Goal: Task Accomplishment & Management: Use online tool/utility

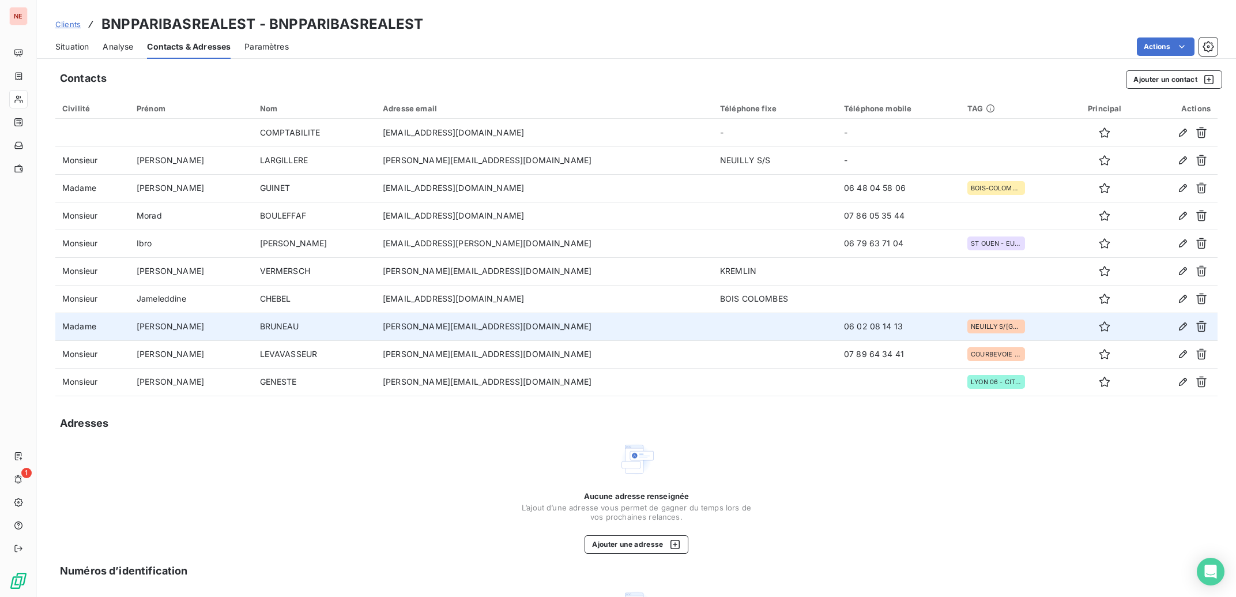
click at [473, 330] on td "[PERSON_NAME][EMAIL_ADDRESS][DOMAIN_NAME]" at bounding box center [544, 327] width 337 height 28
click at [1178, 325] on icon "button" at bounding box center [1184, 327] width 12 height 12
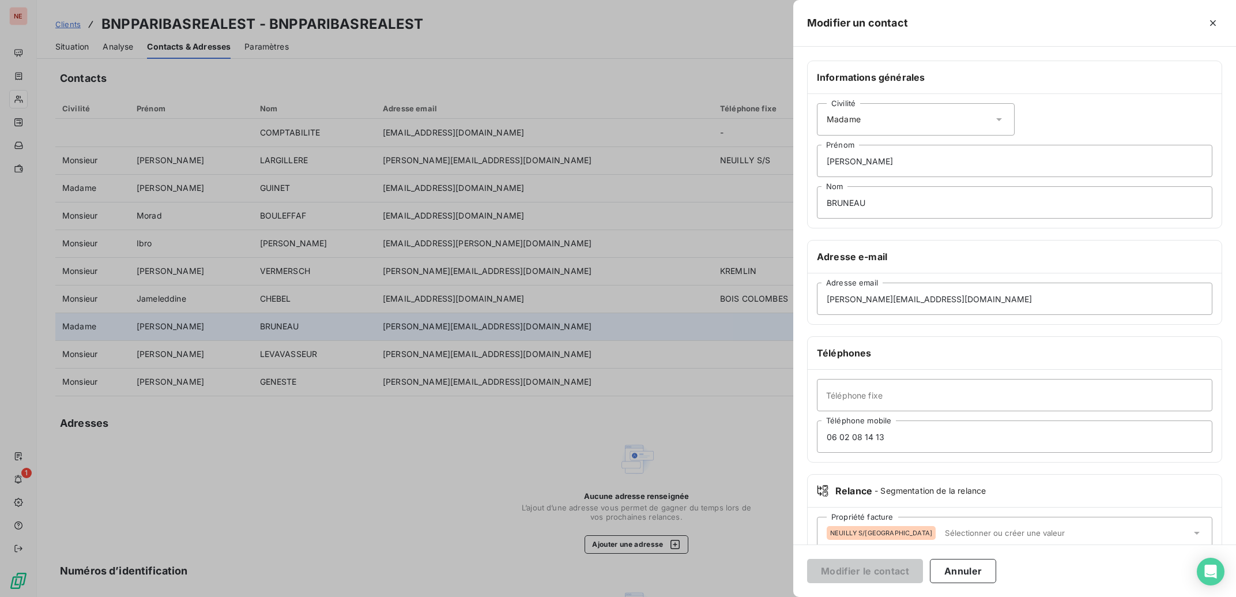
click at [488, 459] on div at bounding box center [618, 298] width 1236 height 597
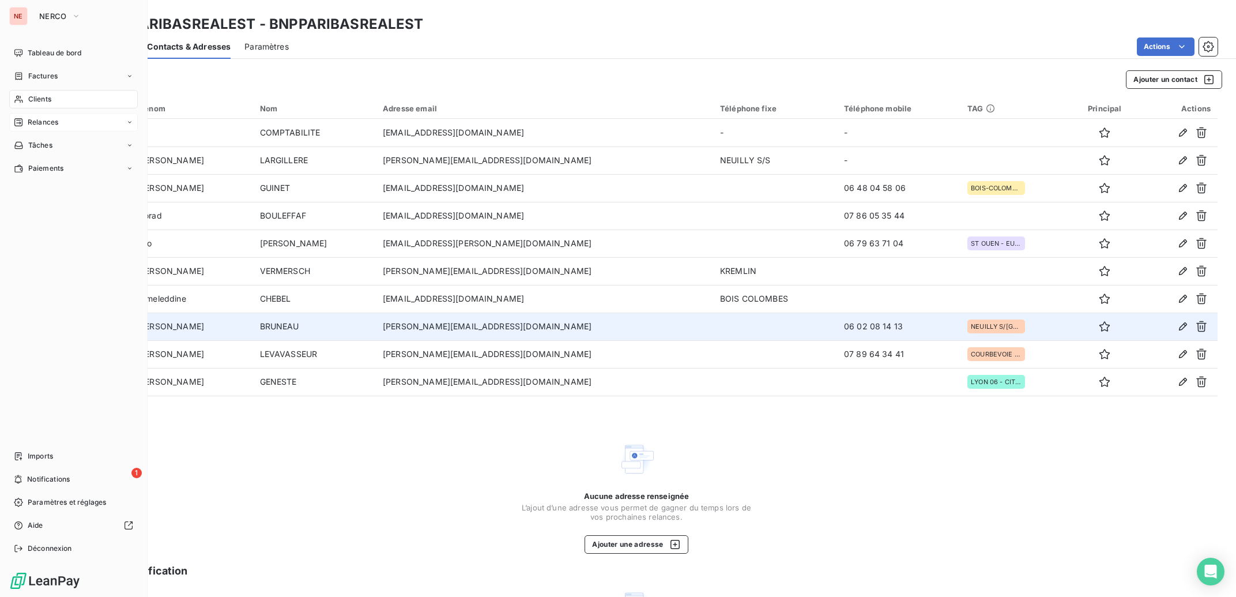
click at [21, 121] on icon at bounding box center [18, 122] width 9 height 9
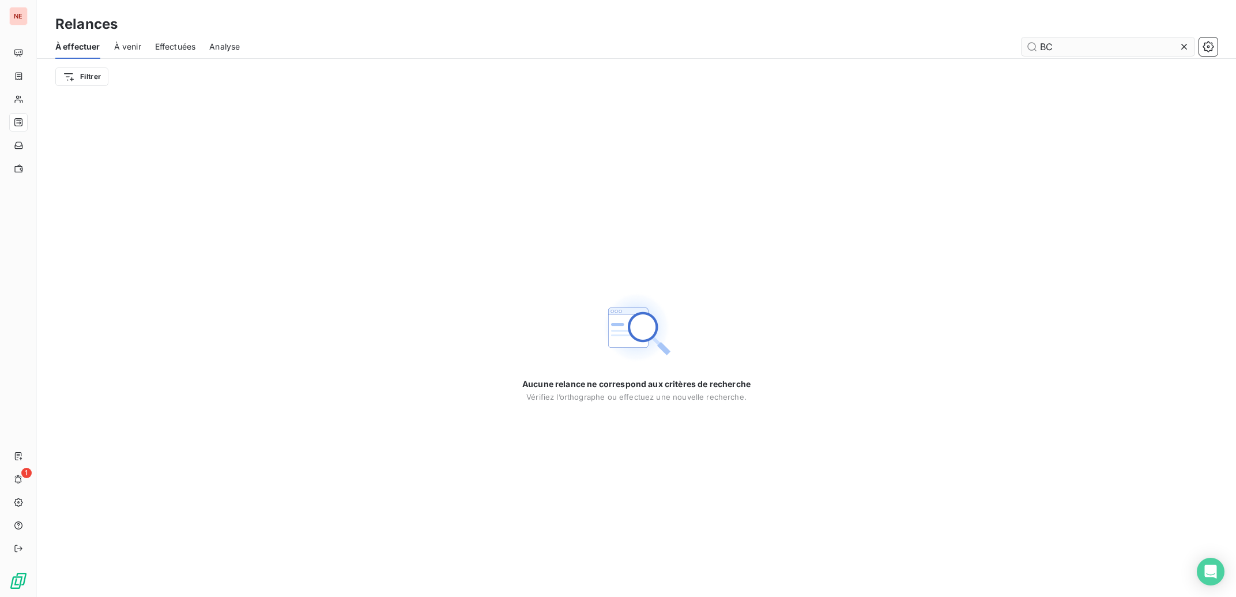
click at [1082, 49] on input "BC" at bounding box center [1108, 46] width 173 height 18
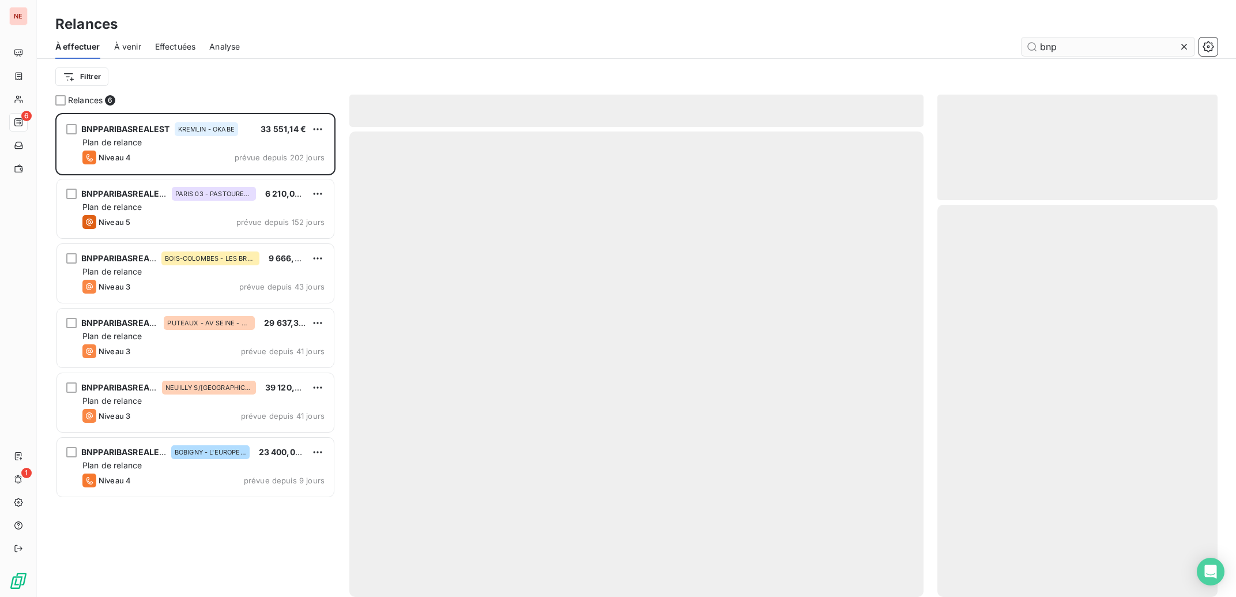
scroll to position [472, 269]
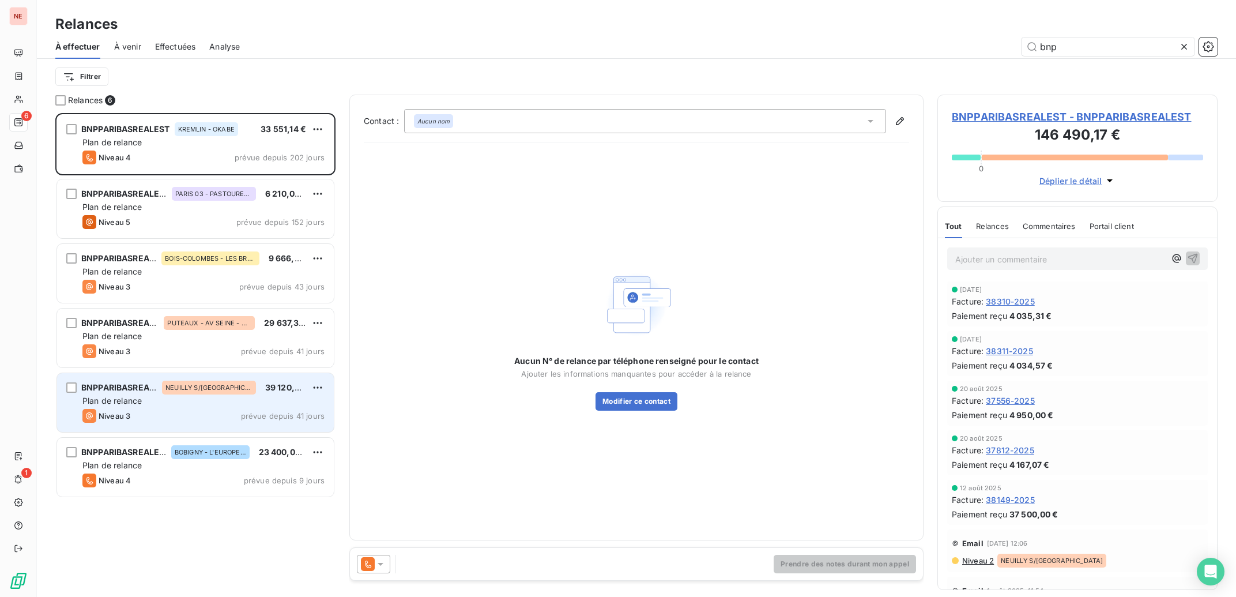
click at [198, 416] on div "Niveau 3 prévue depuis 41 jours" at bounding box center [203, 416] width 242 height 14
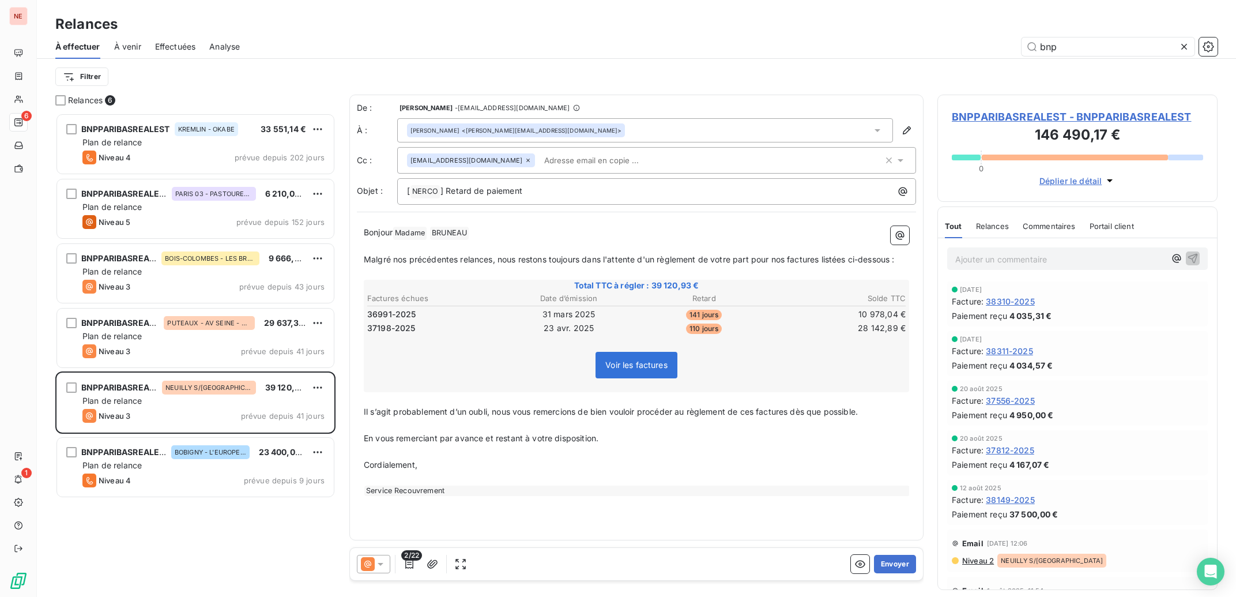
click at [876, 129] on icon at bounding box center [878, 131] width 12 height 12
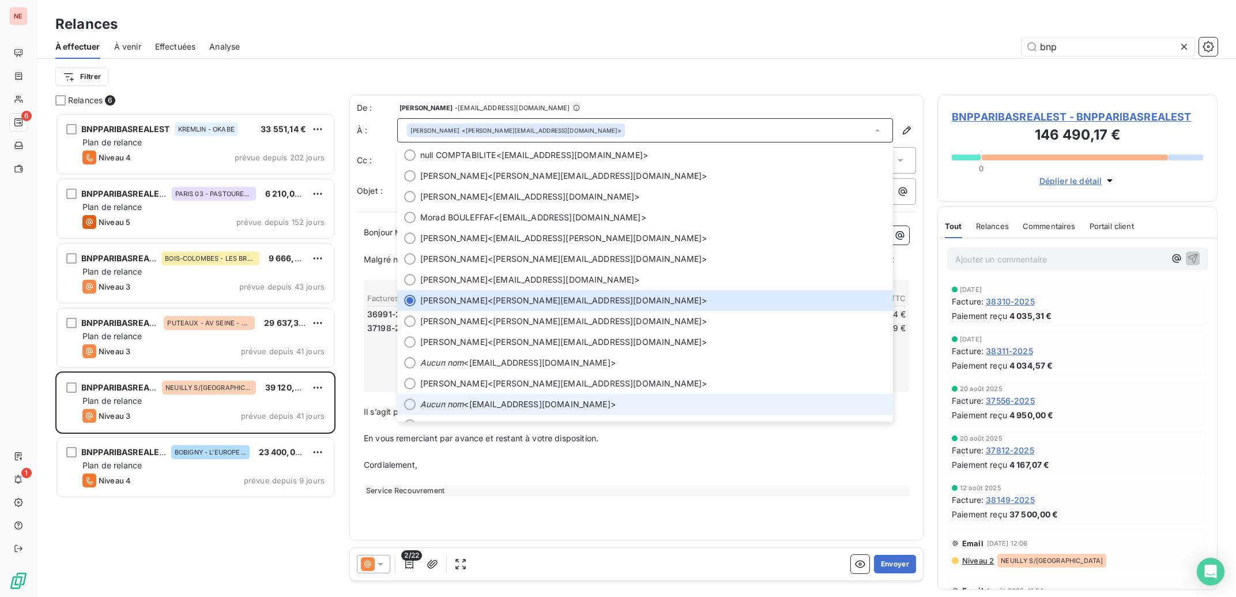
click at [566, 406] on span "Aucun nom <[EMAIL_ADDRESS][DOMAIN_NAME]>" at bounding box center [653, 404] width 466 height 12
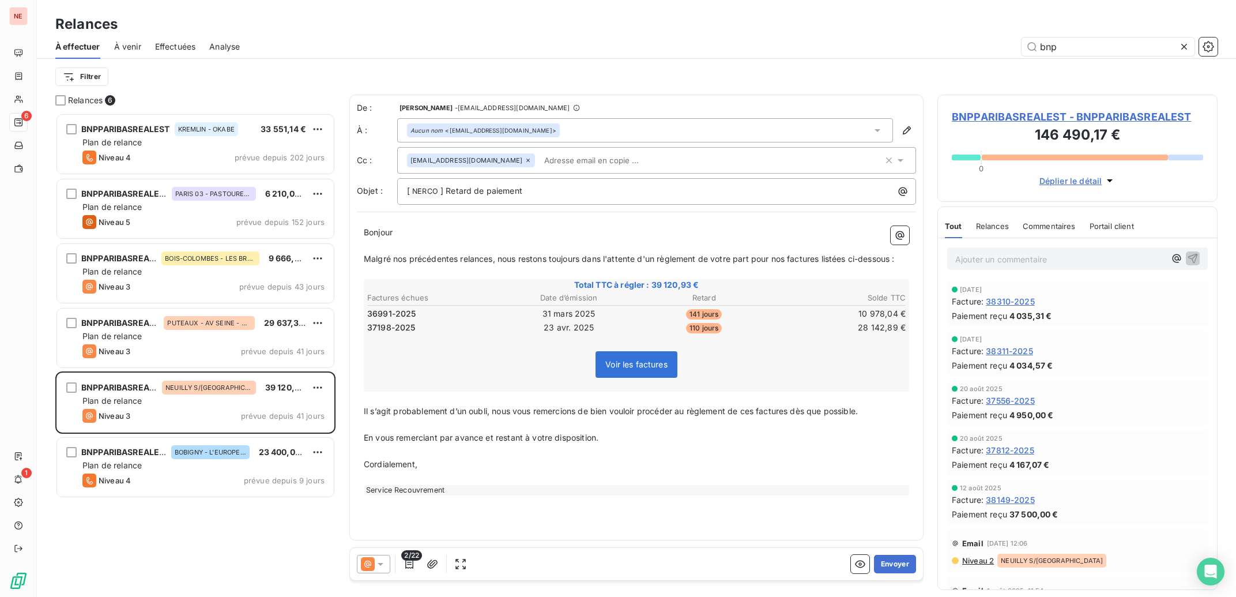
click at [500, 407] on p "Il s’agit probablement d’un oubli, nous vous remercions de bien vouloir procéde…" at bounding box center [637, 411] width 546 height 13
drag, startPoint x: 607, startPoint y: 437, endPoint x: 344, endPoint y: 442, distance: 263.0
click at [349, 442] on div "De : [PERSON_NAME] - [EMAIL_ADDRESS][DOMAIN_NAME] À : Aucun nom <[EMAIL_ADDRESS…" at bounding box center [636, 341] width 574 height 493
click at [890, 566] on button "Envoyer" at bounding box center [895, 564] width 42 height 18
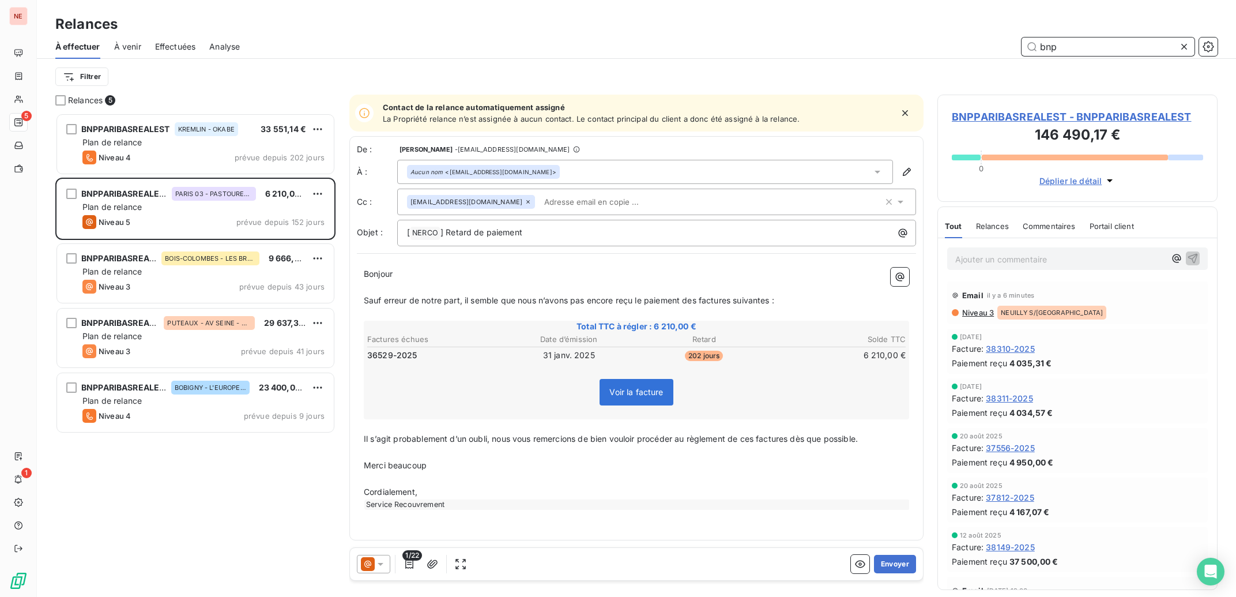
click at [1111, 46] on input "bnp" at bounding box center [1108, 46] width 173 height 18
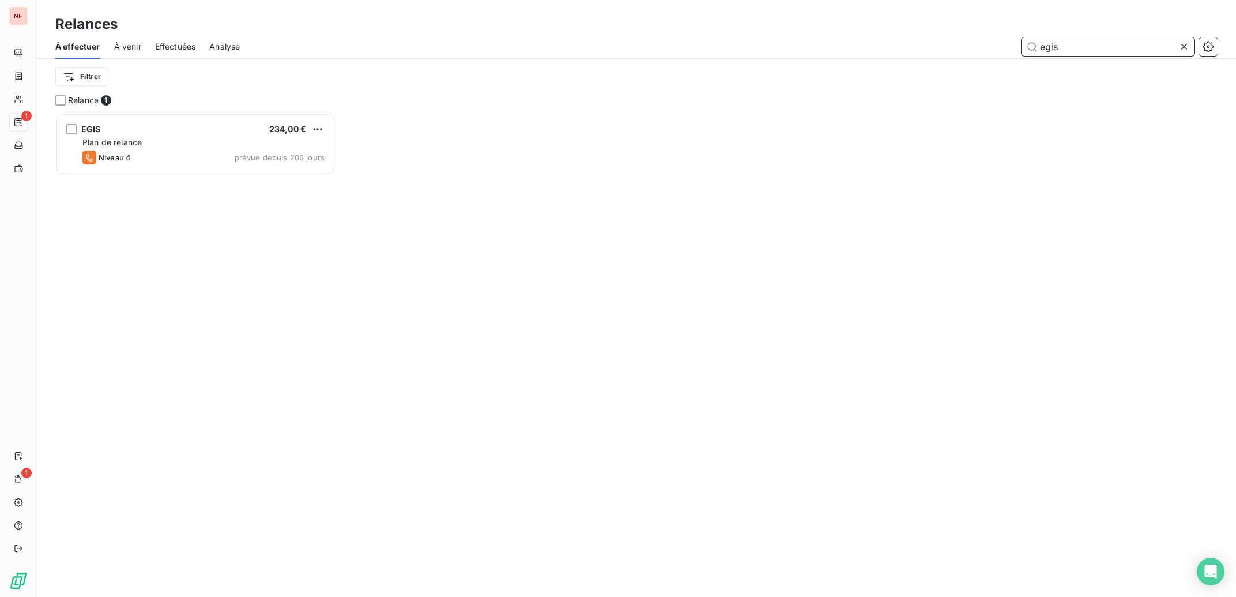
scroll to position [472, 269]
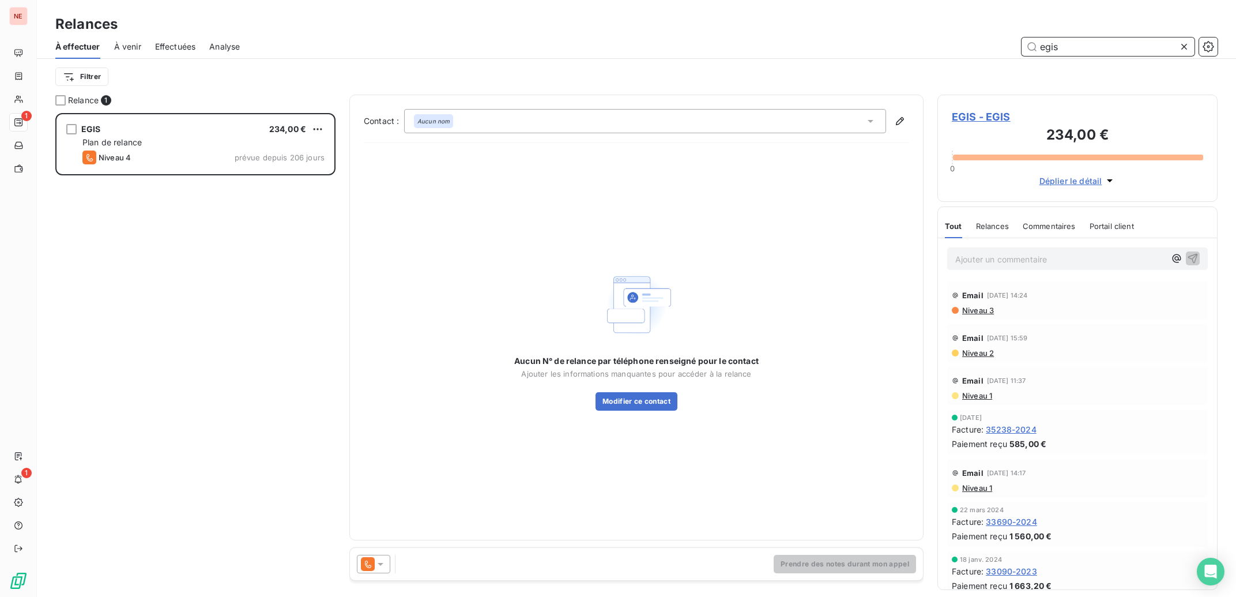
type input "egis"
click at [385, 565] on icon at bounding box center [381, 564] width 12 height 12
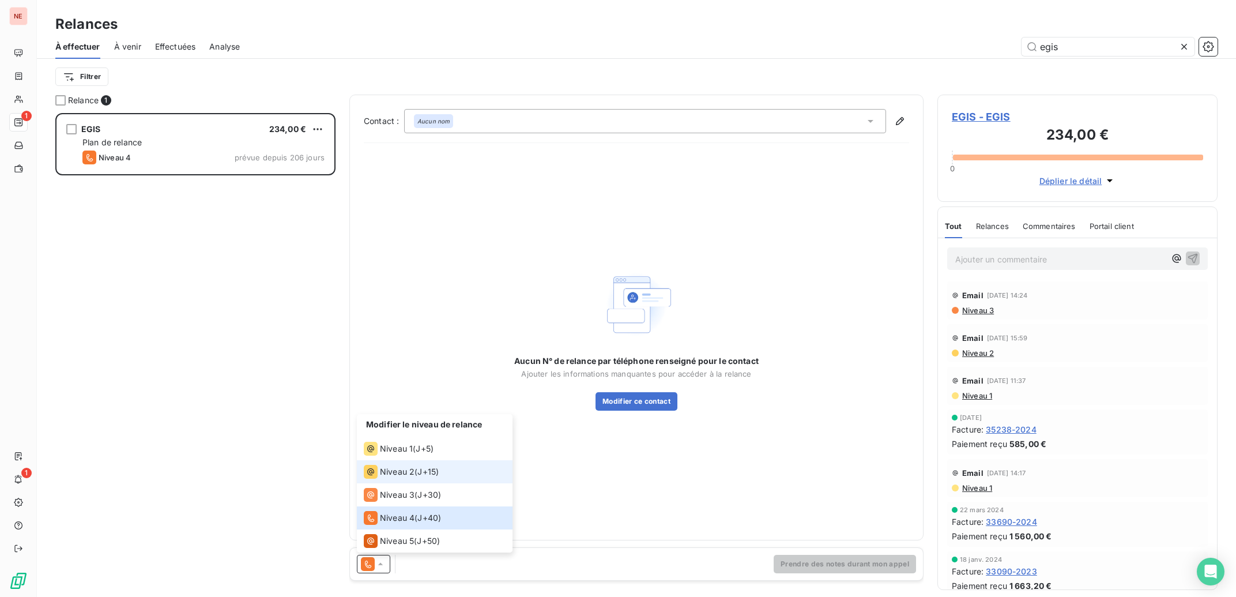
click at [385, 473] on span "Niveau 2" at bounding box center [397, 472] width 35 height 12
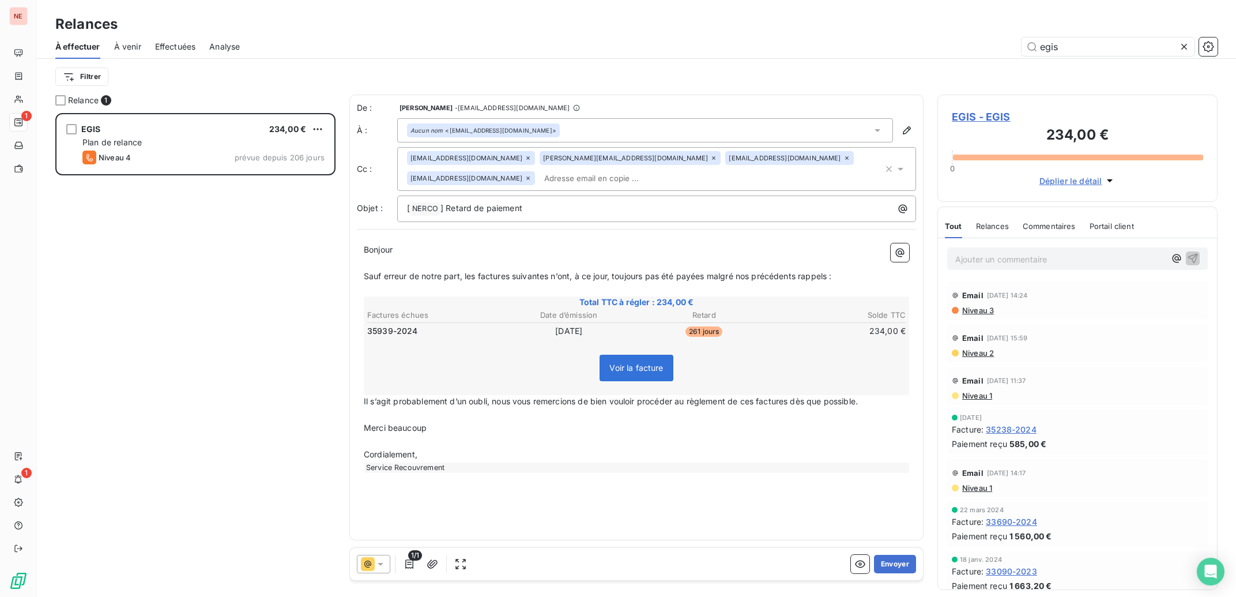
click at [532, 175] on icon at bounding box center [528, 178] width 7 height 7
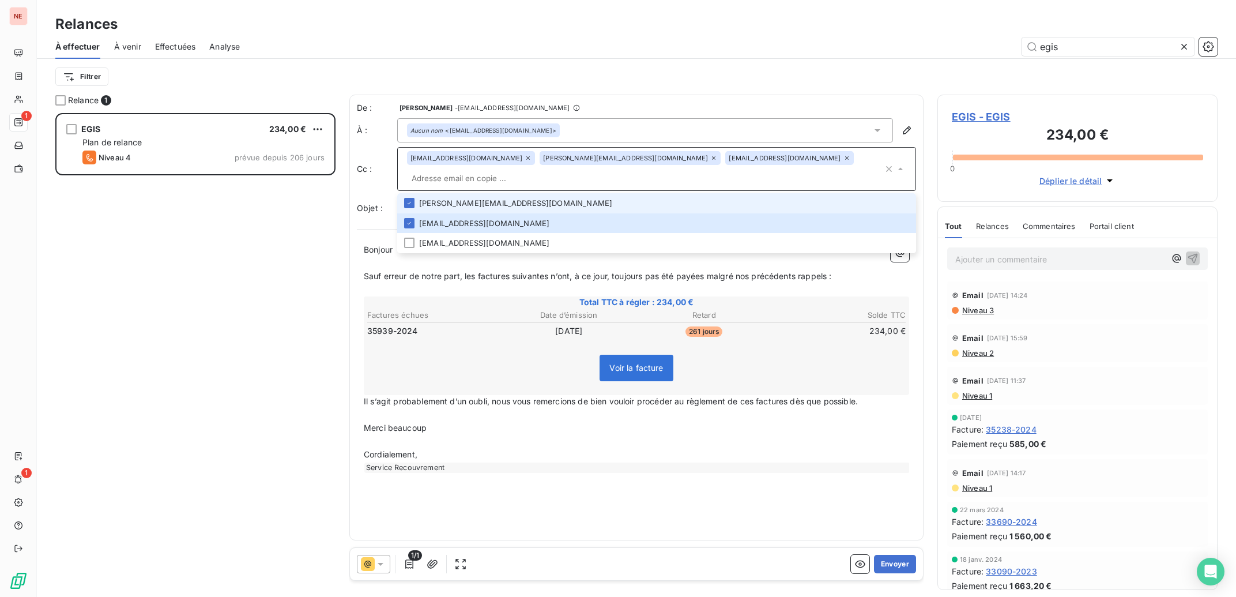
click at [808, 170] on input "text" at bounding box center [645, 178] width 476 height 17
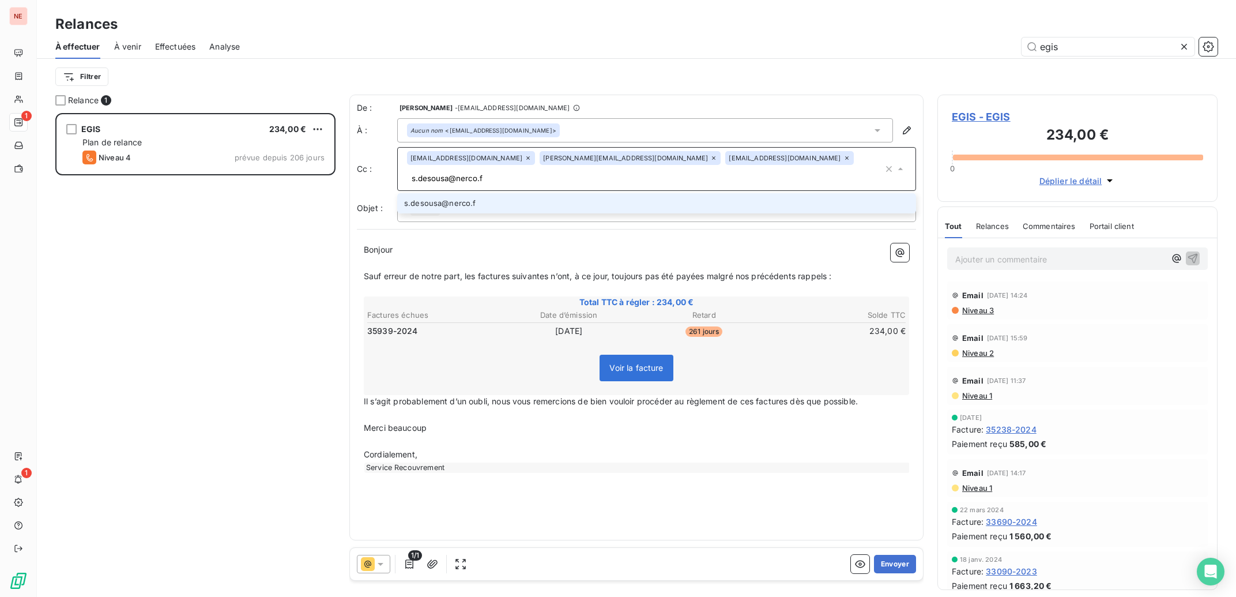
type input "[EMAIL_ADDRESS][DOMAIN_NAME]"
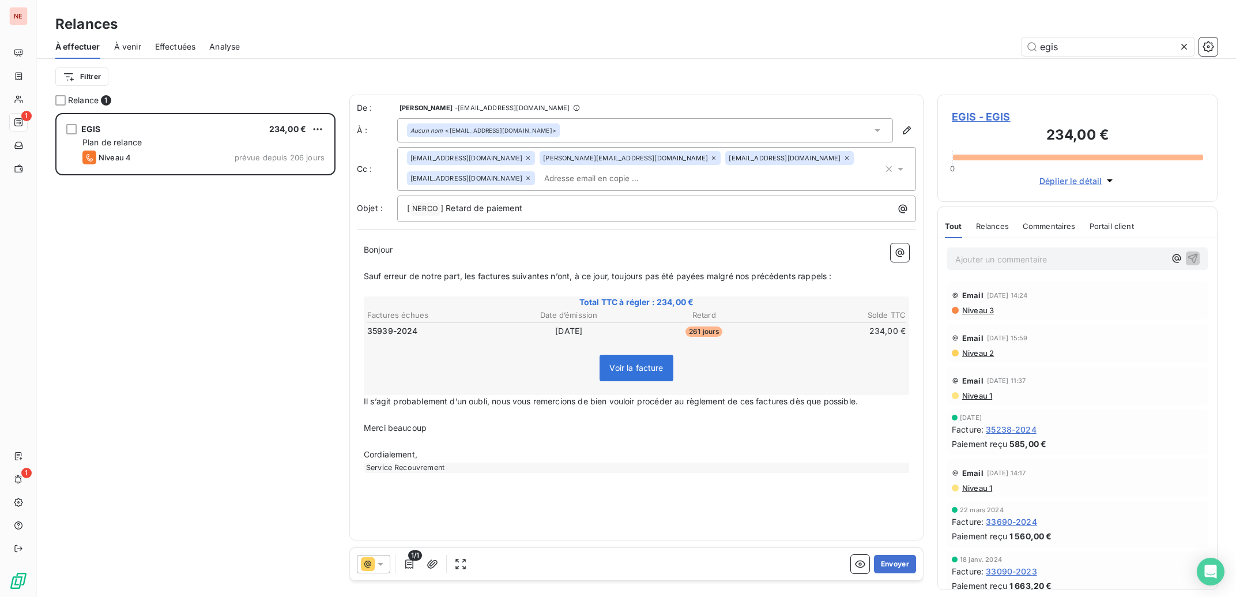
click at [631, 468] on div "Service Recouvrement" at bounding box center [637, 467] width 546 height 10
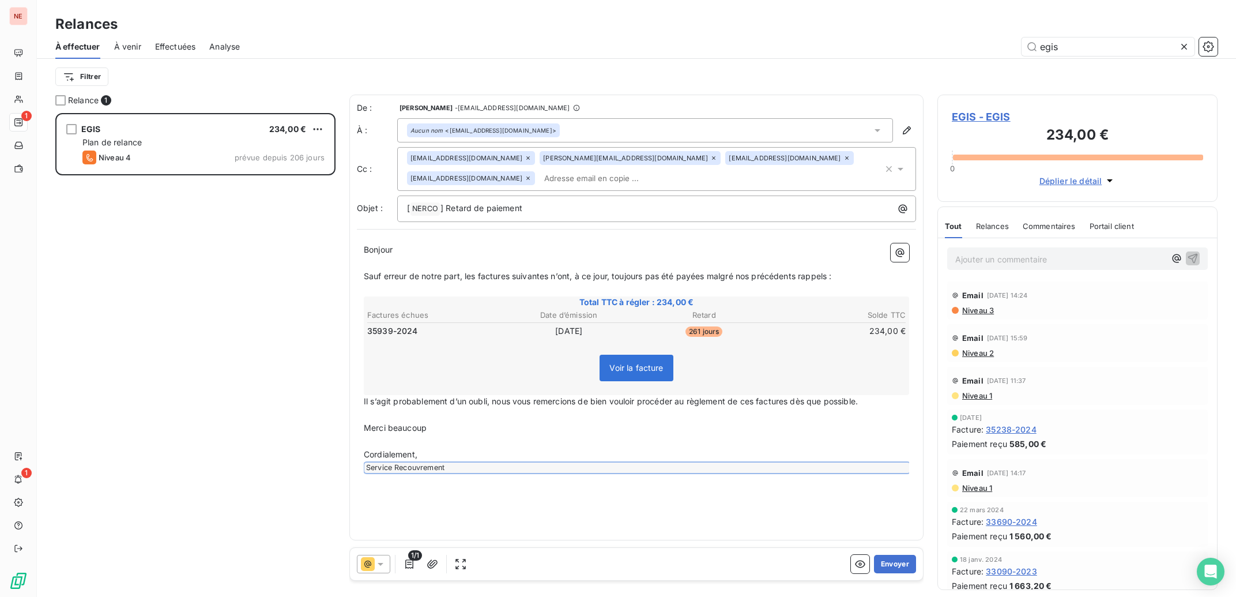
click at [492, 405] on span "Il s’agit probablement d’un oubli, nous vous remercions de bien vouloir procéde…" at bounding box center [611, 401] width 494 height 10
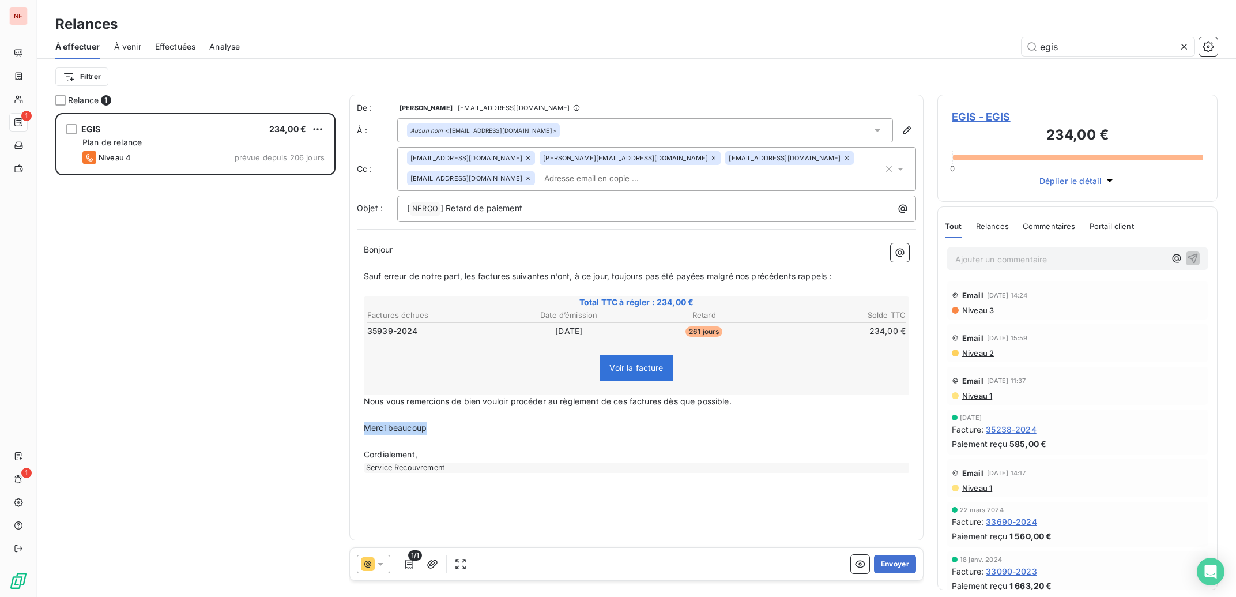
drag, startPoint x: 452, startPoint y: 423, endPoint x: 353, endPoint y: 427, distance: 98.7
click at [353, 427] on div "De : [PERSON_NAME] - [EMAIL_ADDRESS][DOMAIN_NAME] À : Aucun nom <[EMAIL_ADDRESS…" at bounding box center [636, 318] width 574 height 446
click at [908, 562] on button "Envoyer" at bounding box center [895, 564] width 42 height 18
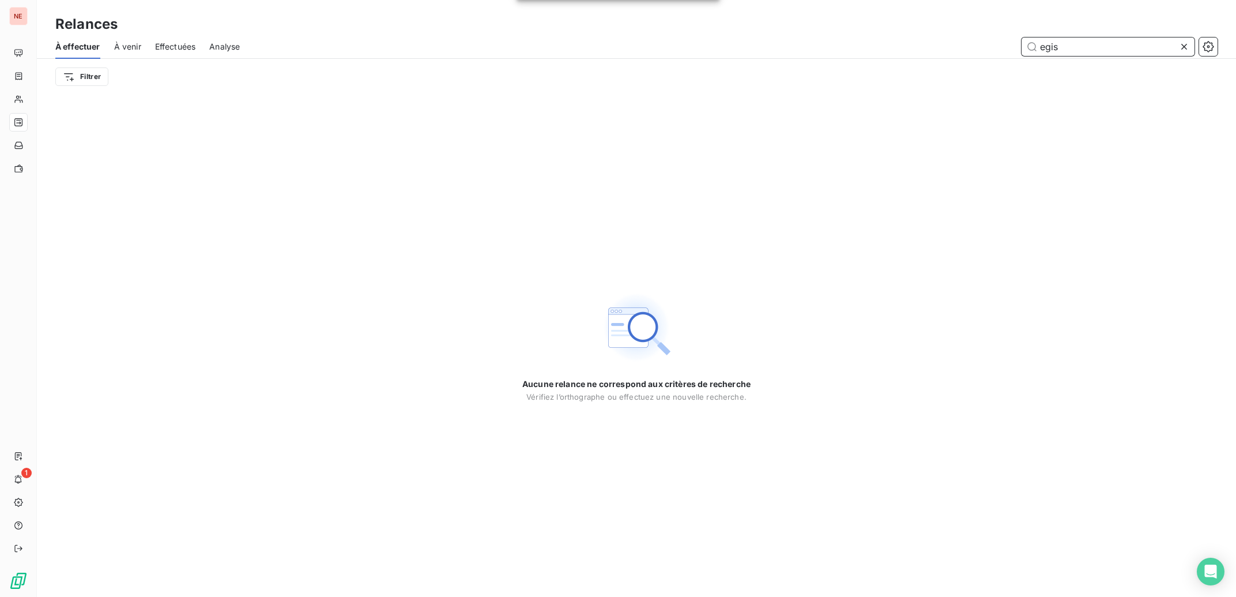
click at [1084, 51] on input "egis" at bounding box center [1108, 46] width 173 height 18
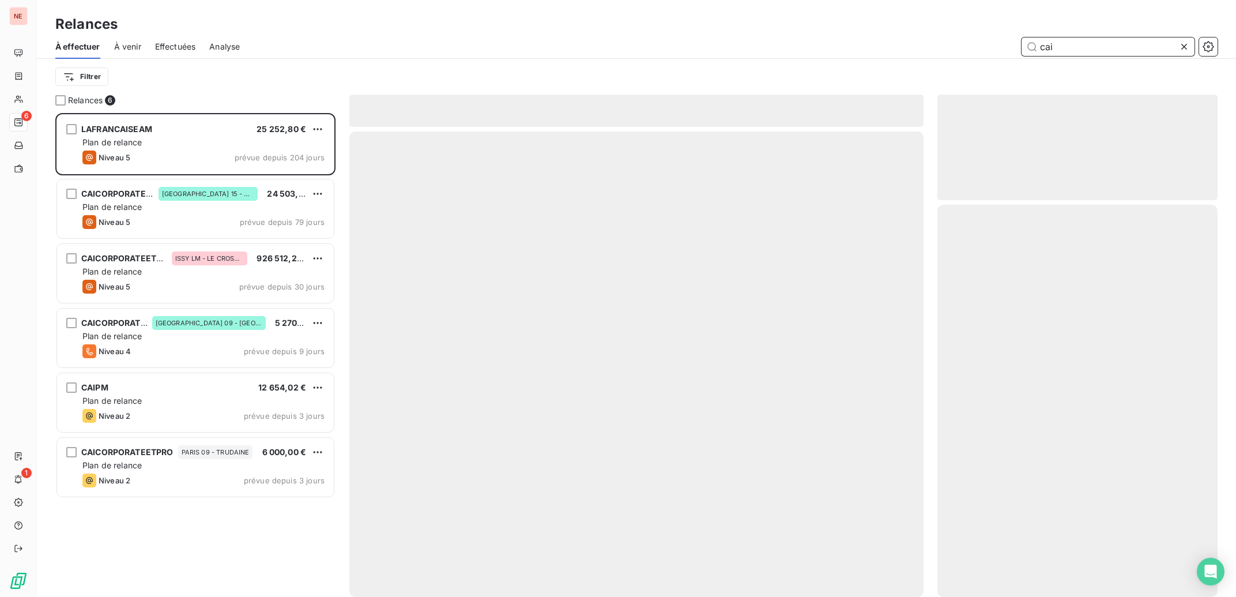
scroll to position [472, 269]
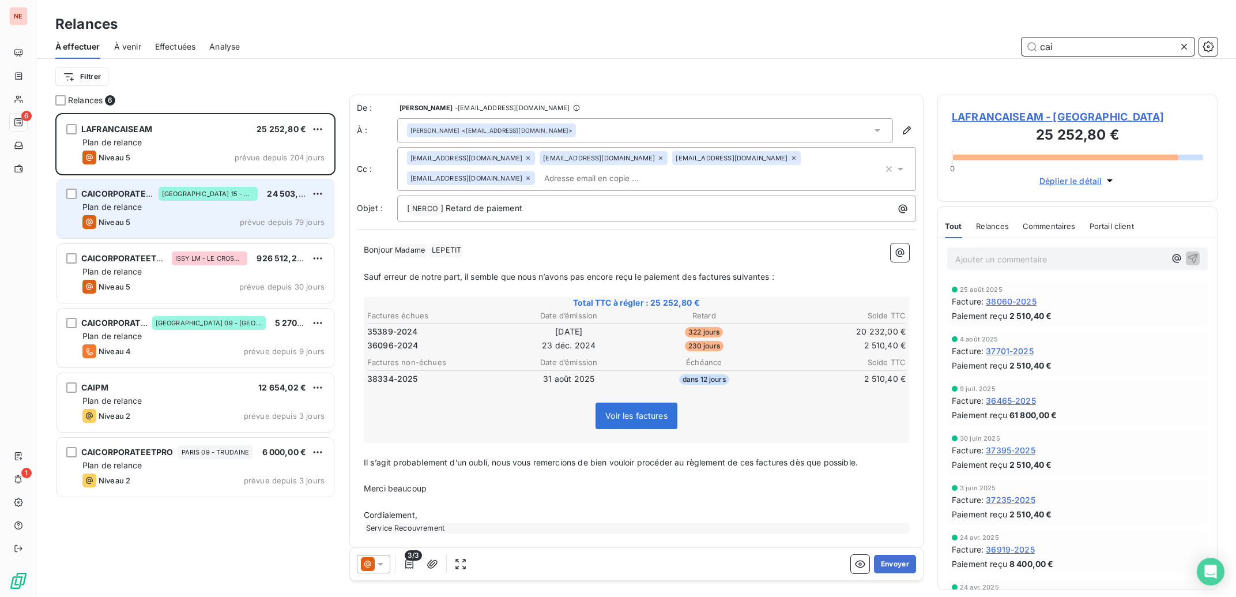
type input "cai"
click at [146, 214] on div "CAICORPORATEETPRO [GEOGRAPHIC_DATA] 15 - GREENELLE 24 503,22 € Plan de relance …" at bounding box center [195, 208] width 277 height 59
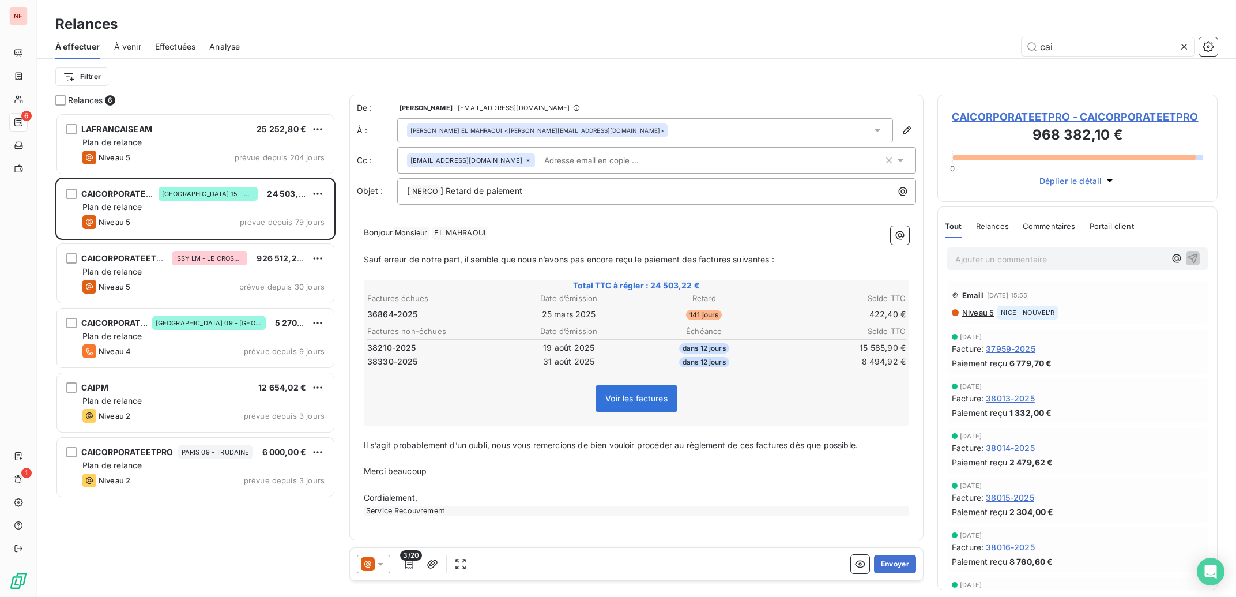
click at [1036, 116] on span "CAICORPORATEETPRO - CAICORPORATEETPRO" at bounding box center [1077, 117] width 251 height 16
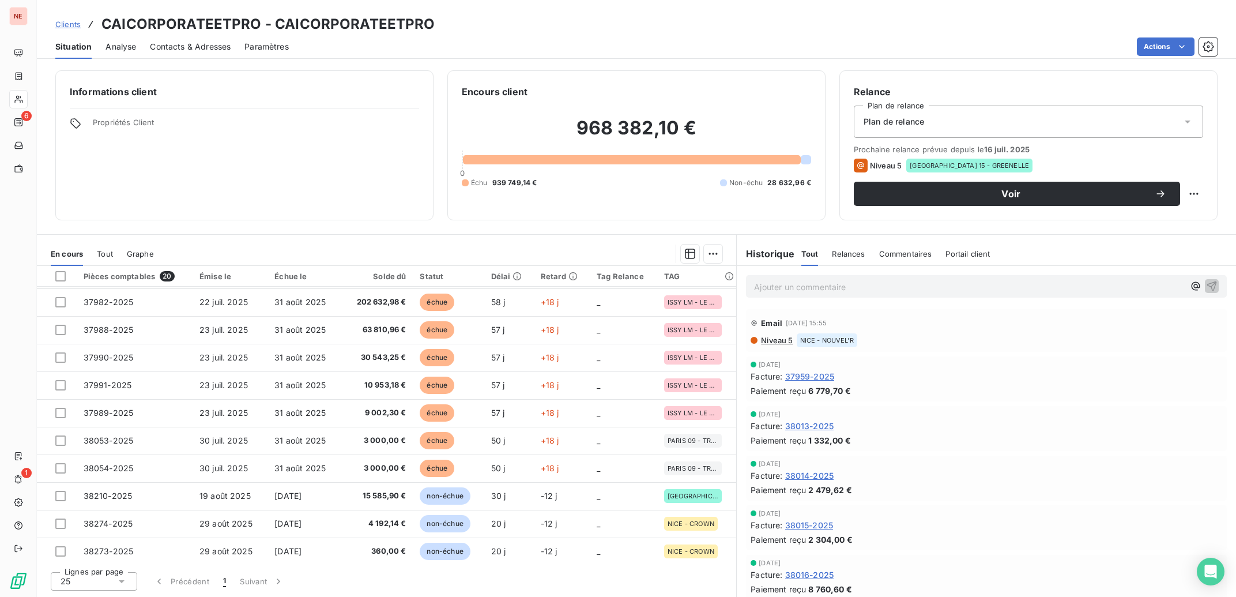
scroll to position [221, 0]
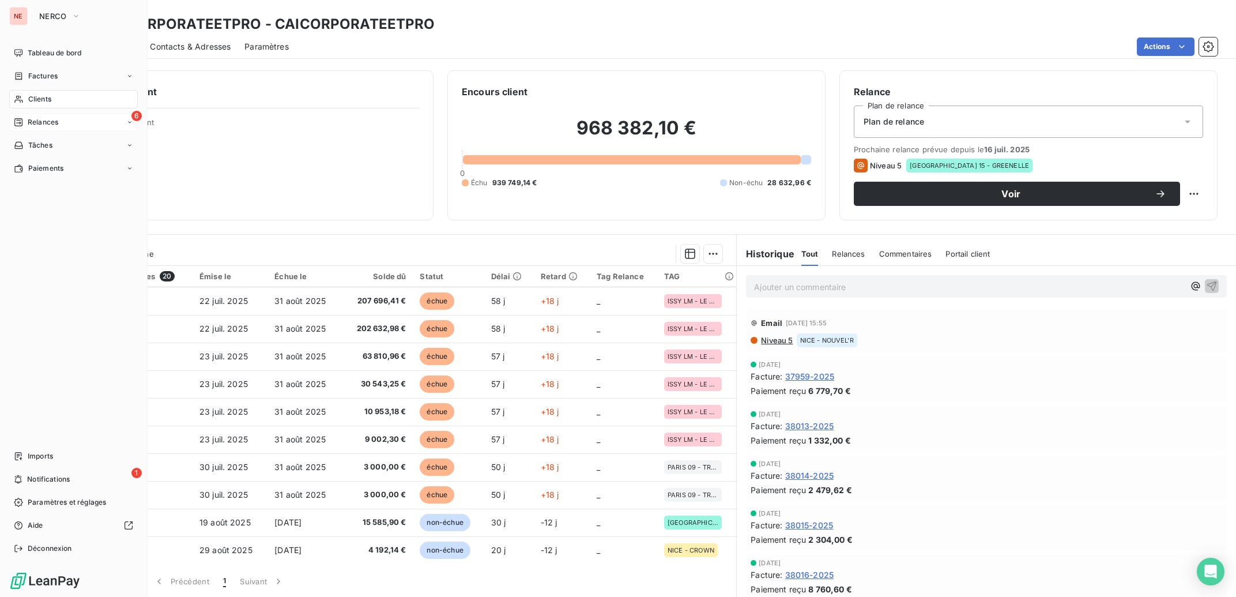
click at [22, 122] on icon at bounding box center [18, 122] width 9 height 9
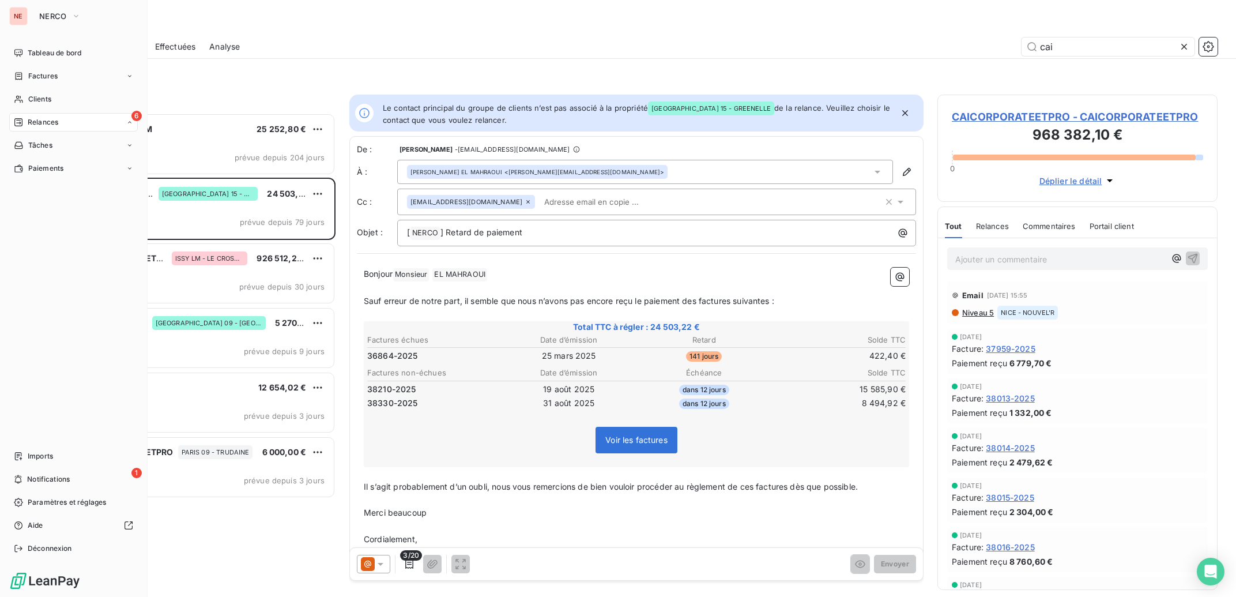
scroll to position [472, 269]
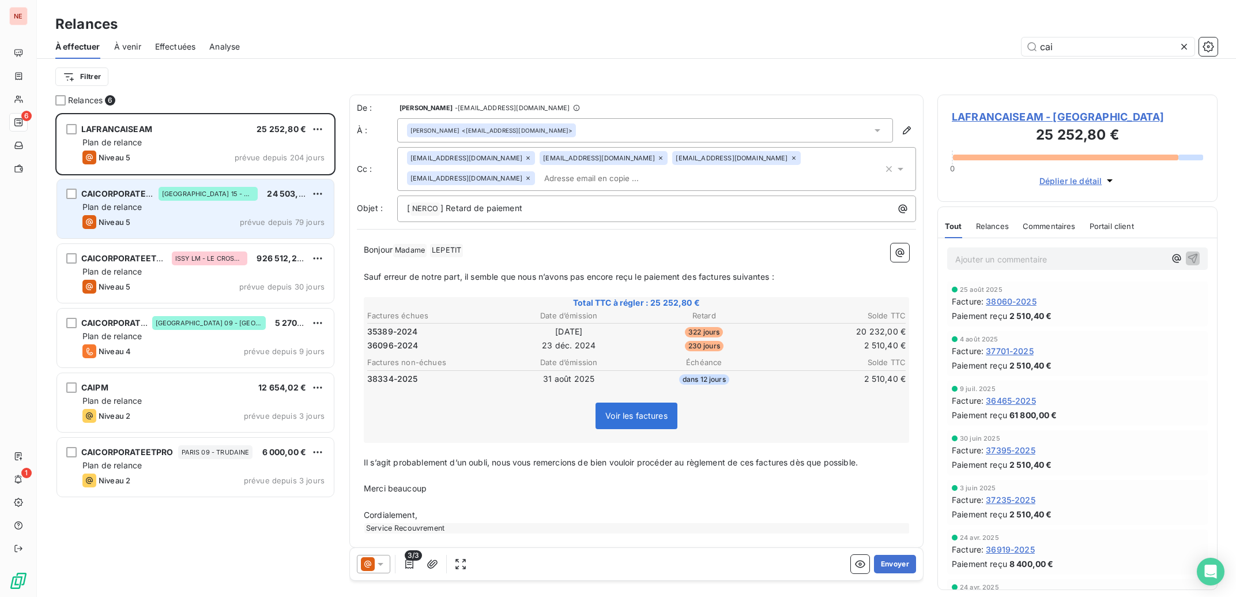
click at [227, 202] on div "CAICORPORATEETPRO [GEOGRAPHIC_DATA] 15 - GREENELLE 24 503,22 € Plan de relance …" at bounding box center [195, 208] width 277 height 59
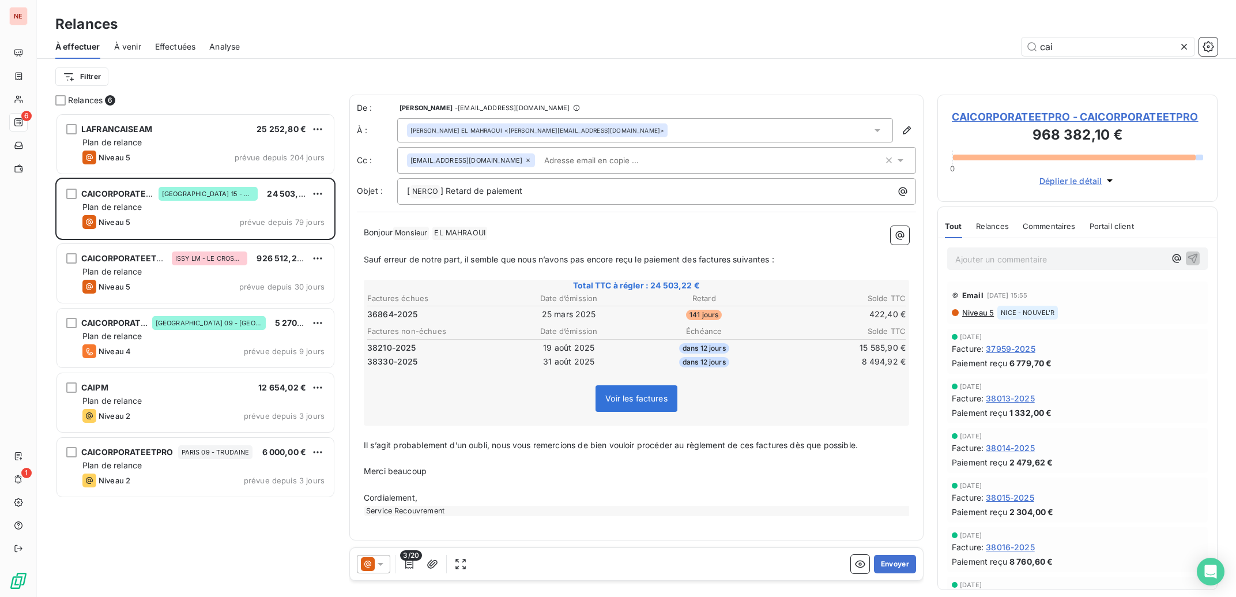
click at [879, 128] on icon at bounding box center [878, 131] width 12 height 12
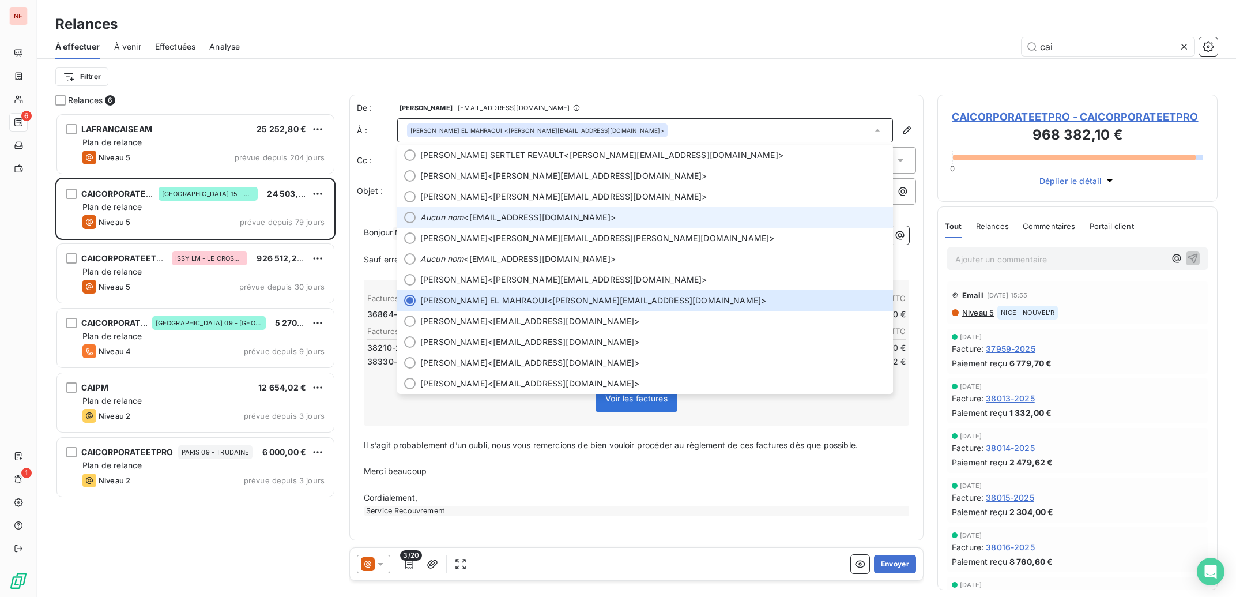
click at [543, 214] on span "Aucun nom <[EMAIL_ADDRESS][DOMAIN_NAME]>" at bounding box center [653, 218] width 466 height 12
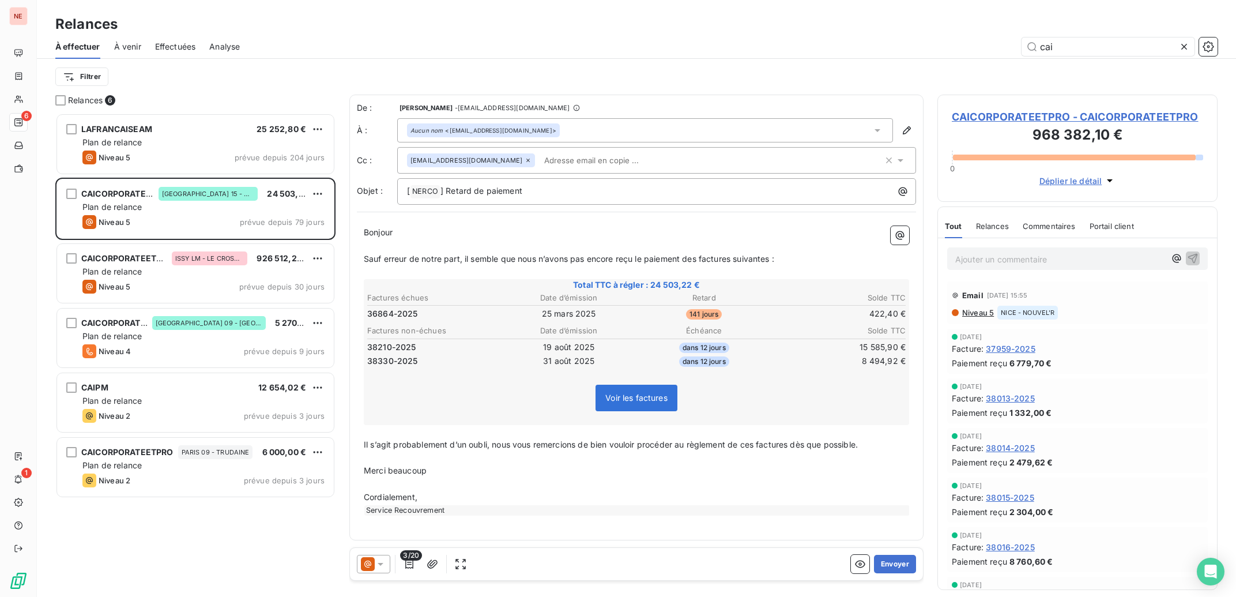
click at [381, 569] on icon at bounding box center [381, 564] width 12 height 12
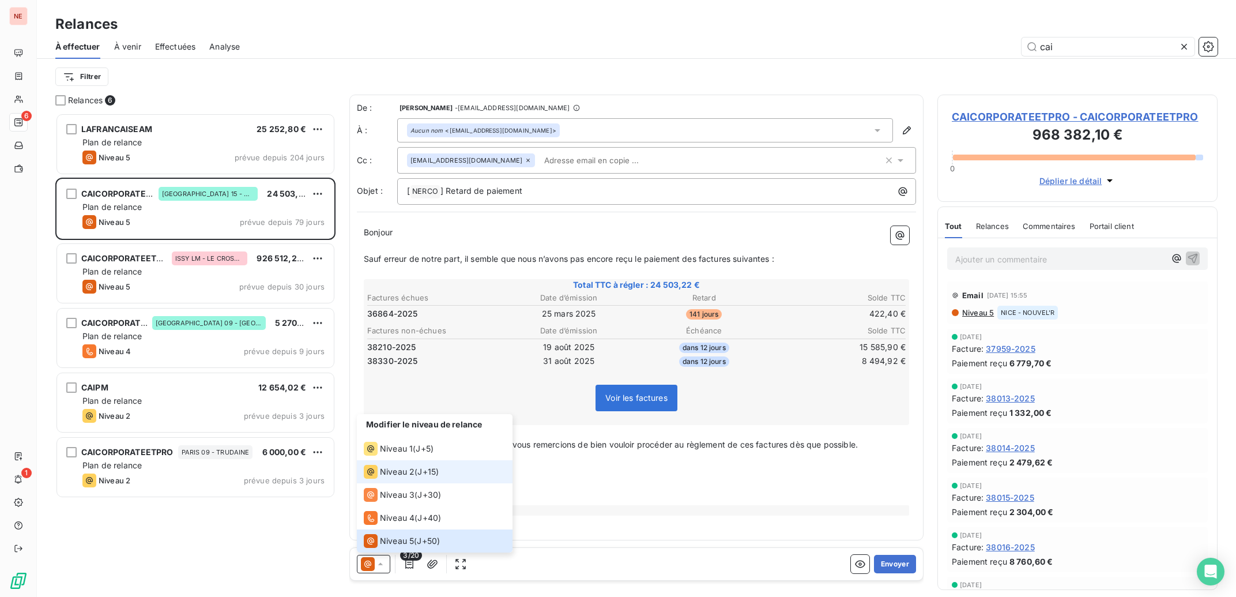
click at [407, 478] on div "Niveau 2" at bounding box center [389, 472] width 51 height 14
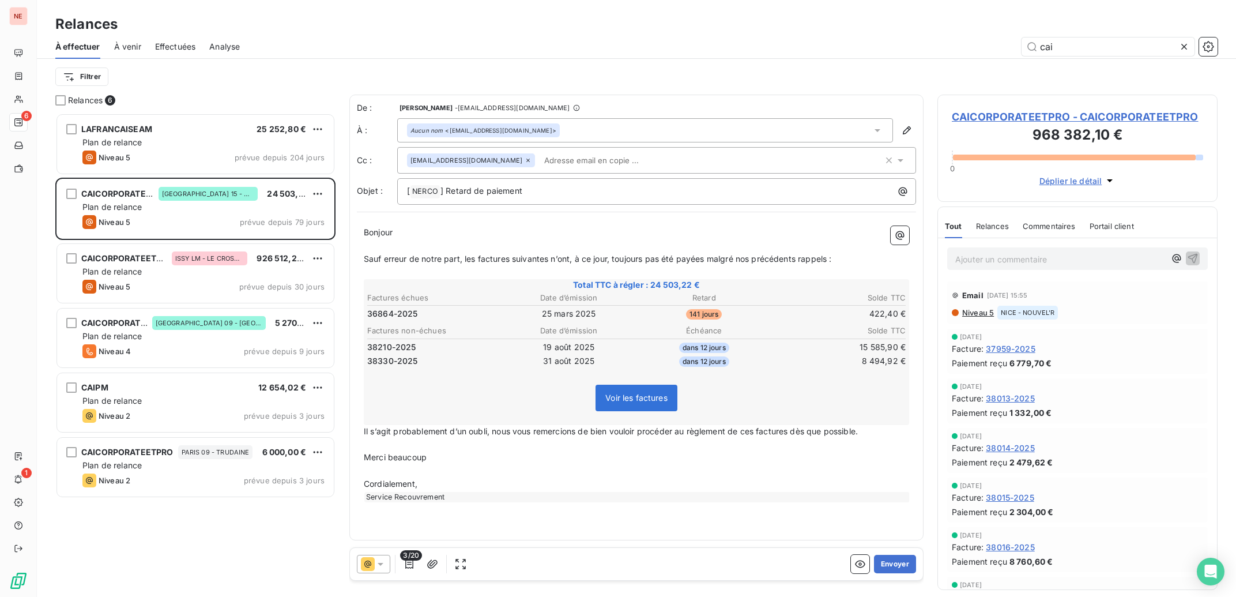
click at [500, 431] on span "Il s’agit probablement d’un oubli, nous vous remercions de bien vouloir procéde…" at bounding box center [611, 431] width 494 height 10
drag, startPoint x: 445, startPoint y: 457, endPoint x: 363, endPoint y: 457, distance: 81.9
click at [363, 457] on div "Bonjour ﻿ ﻿ ﻿ ﻿ Sauf erreur de notre part, les factures suivantes n’ont, à ce j…" at bounding box center [636, 364] width 559 height 290
click at [900, 559] on button "Envoyer" at bounding box center [895, 564] width 42 height 18
